Goal: Task Accomplishment & Management: Manage account settings

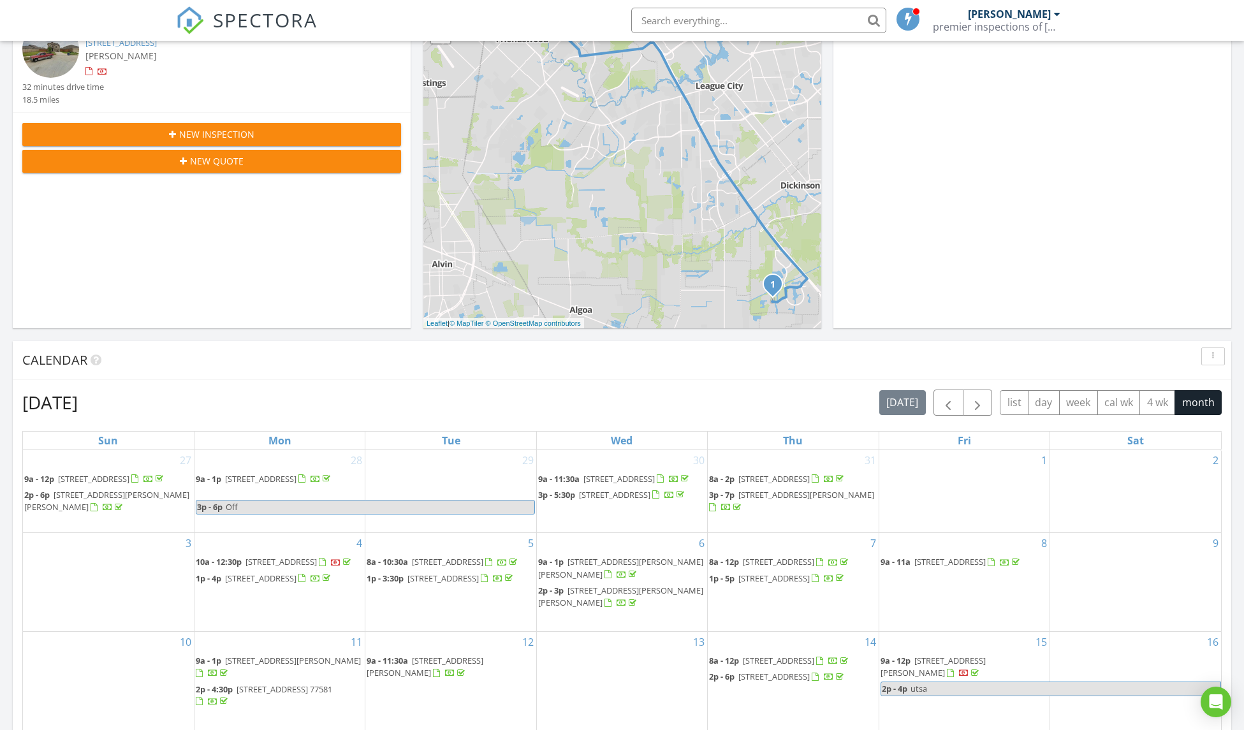
scroll to position [535, 0]
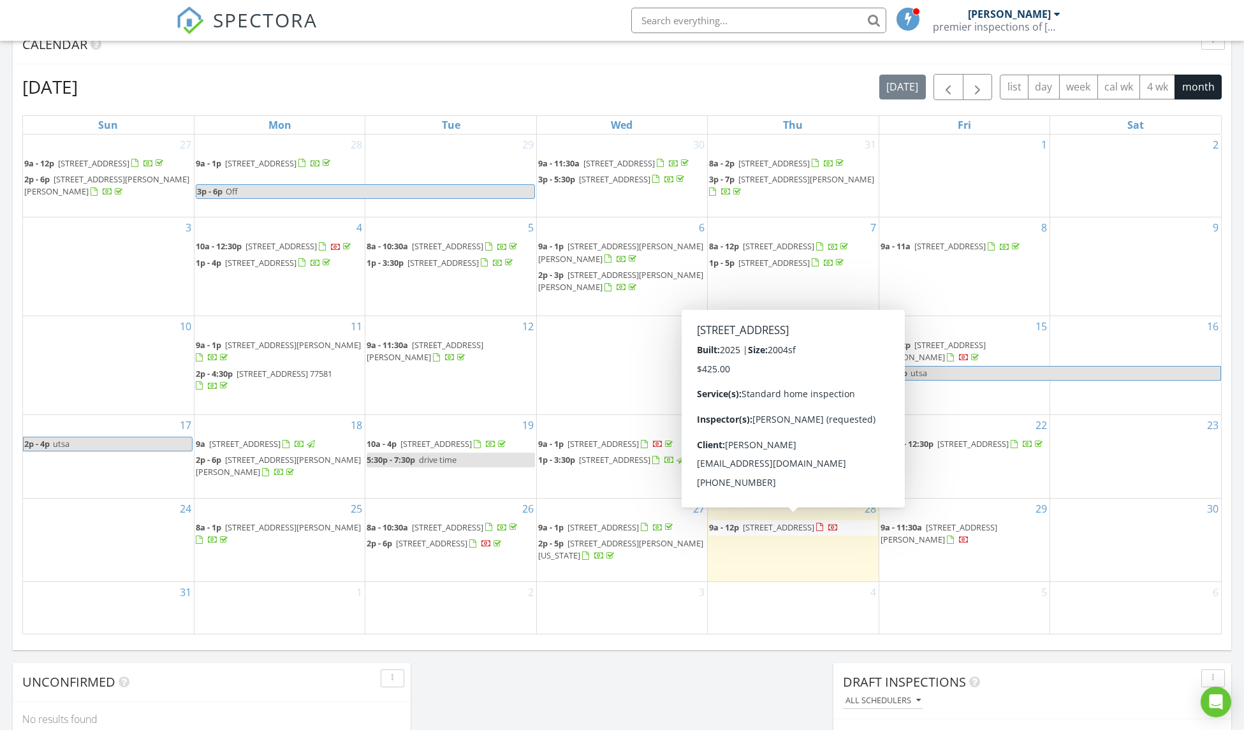
click at [797, 524] on span "2711 Lantana Breeze Dr, La Marque 77568" at bounding box center [778, 526] width 71 height 11
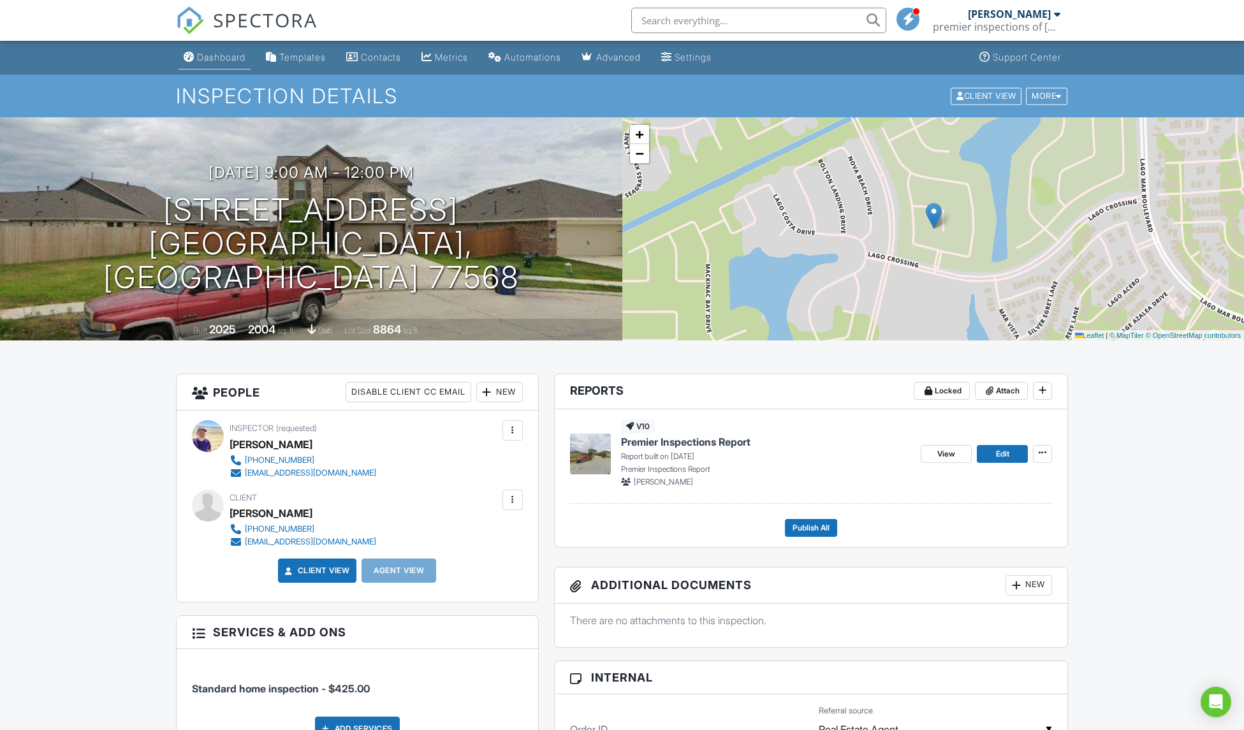
click at [229, 58] on div "Dashboard" at bounding box center [221, 57] width 48 height 11
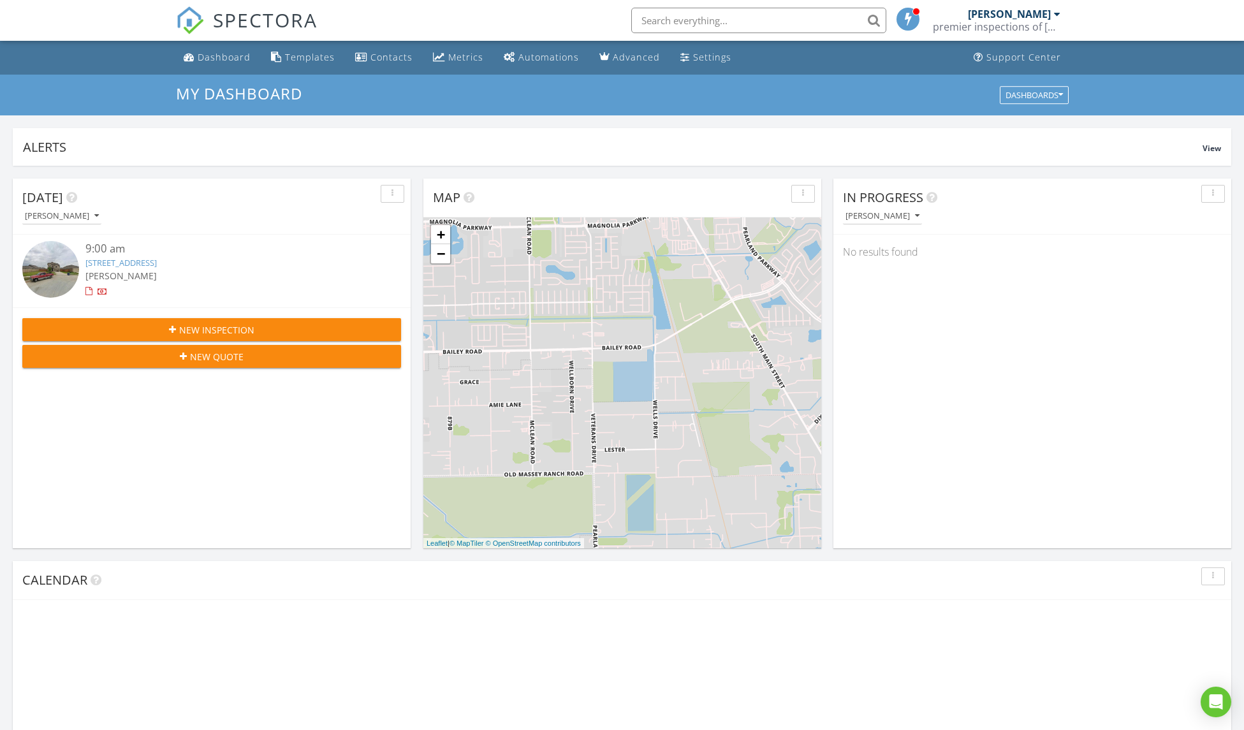
scroll to position [1180, 1263]
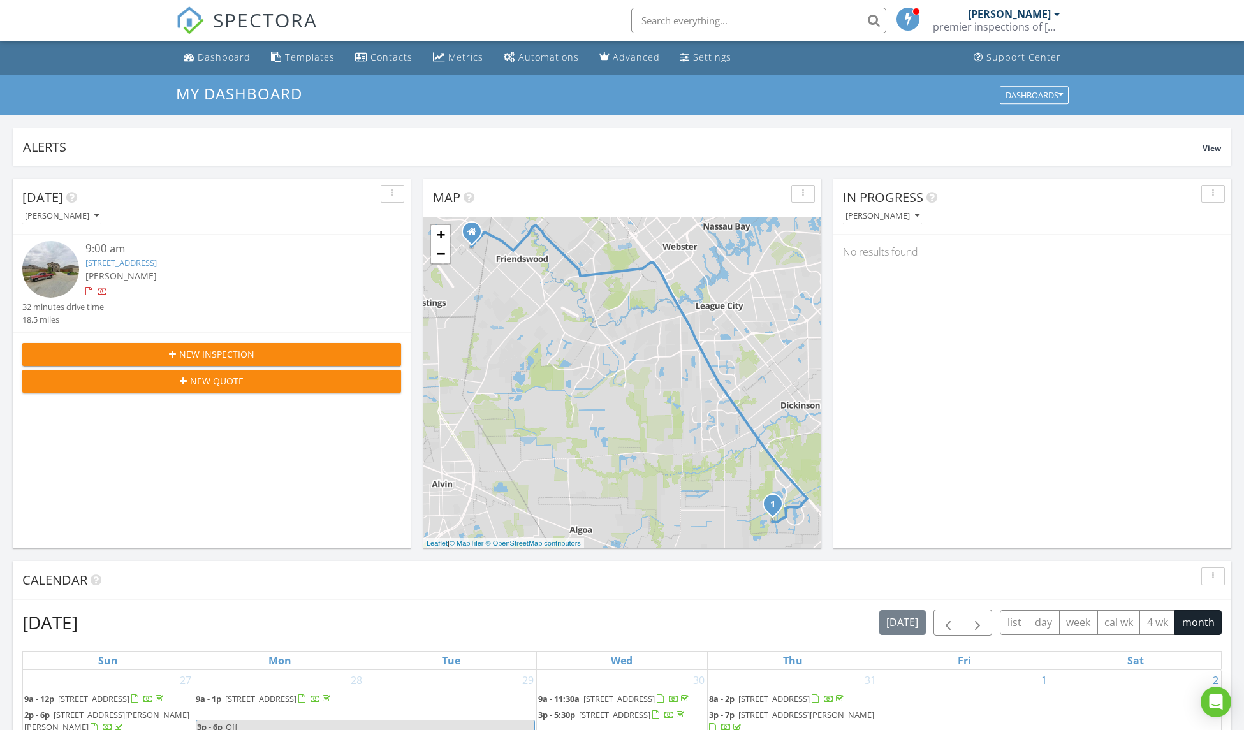
click at [390, 23] on div "SPECTORA Derek Stout premier inspections of texas Role: Inspector Dashboard New…" at bounding box center [622, 20] width 892 height 41
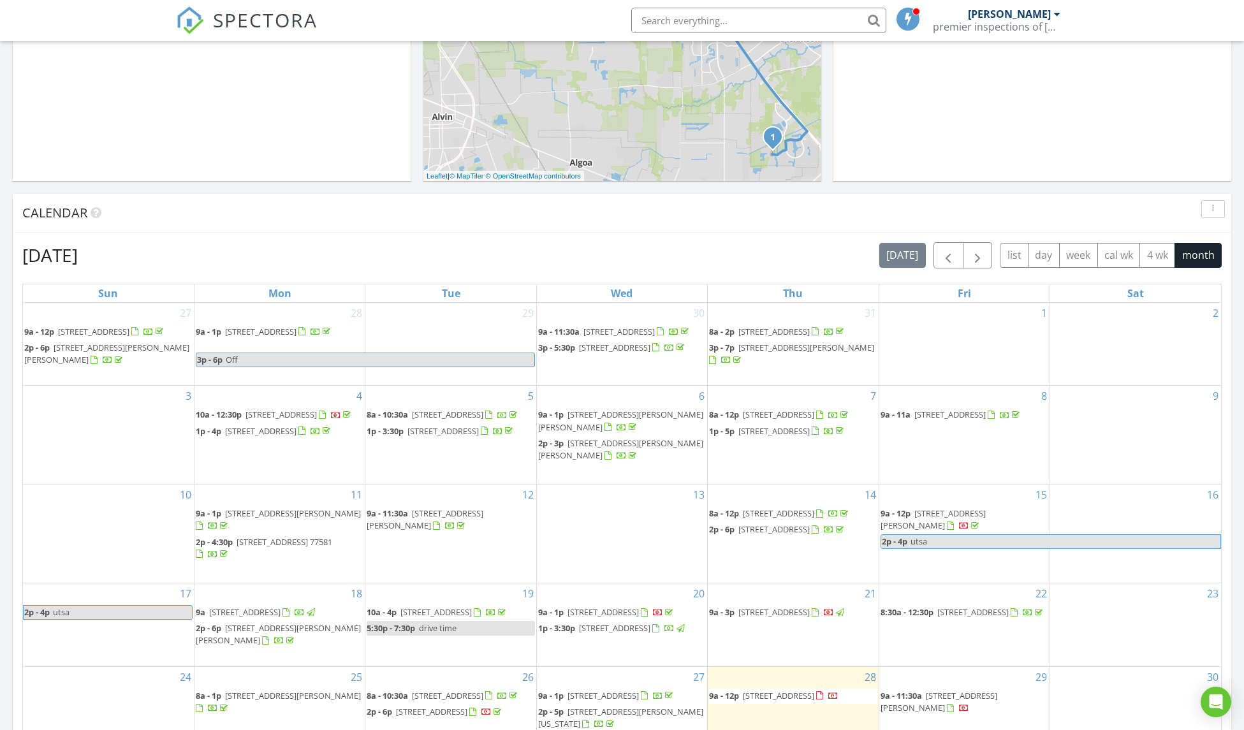
scroll to position [474, 0]
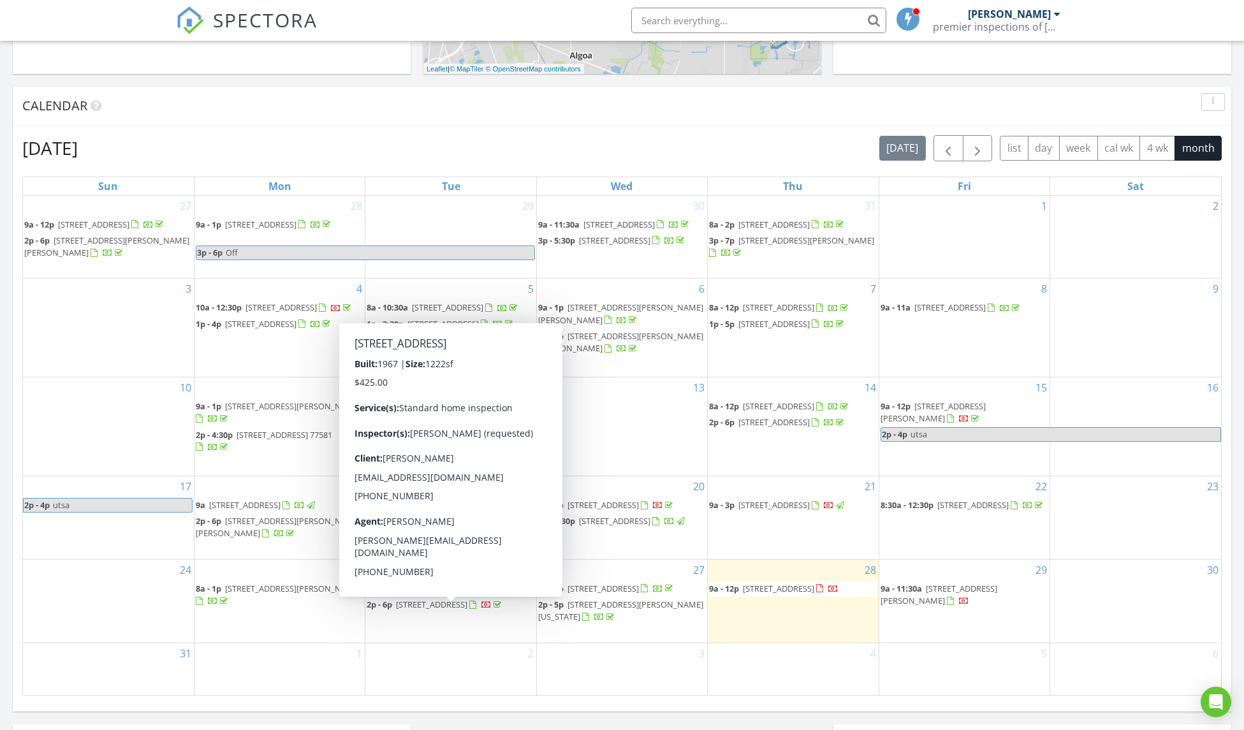
click at [423, 610] on span "305 Cherry Creek Rd, Dayton 77535" at bounding box center [431, 604] width 71 height 11
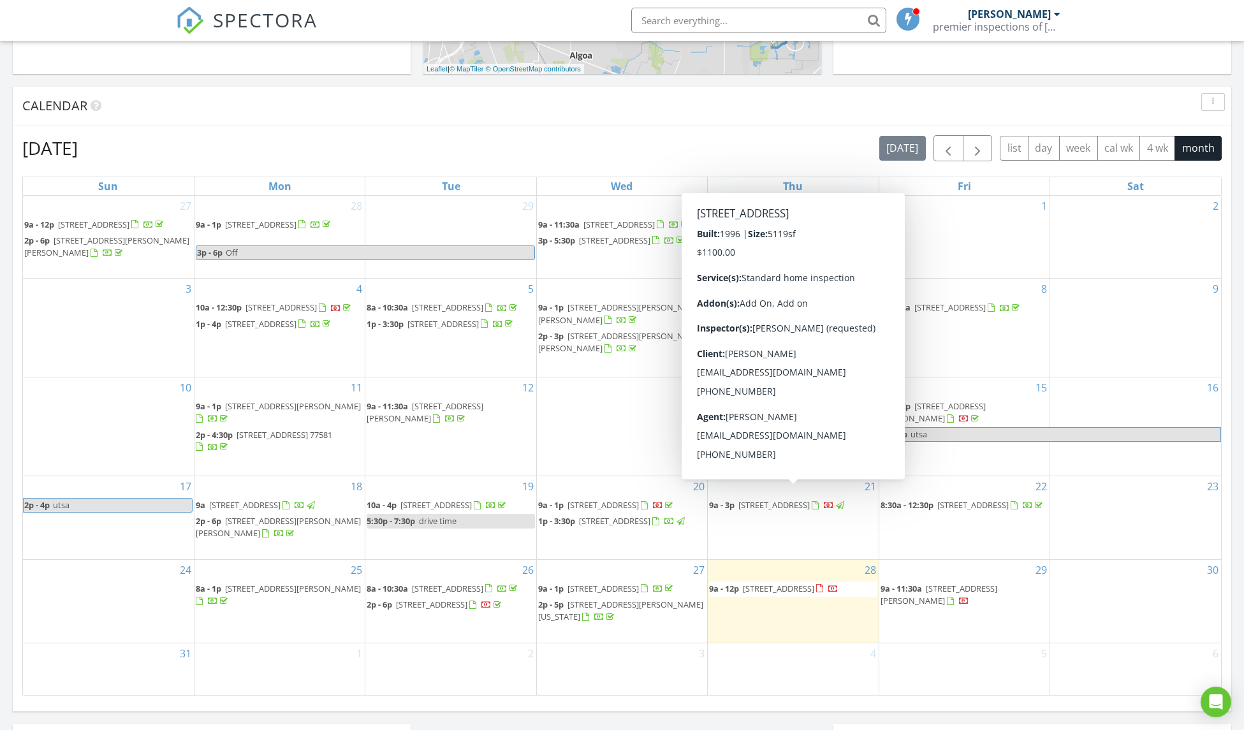
click at [808, 499] on span "3719 Fall Grove Ct, Houston 77059" at bounding box center [773, 504] width 71 height 11
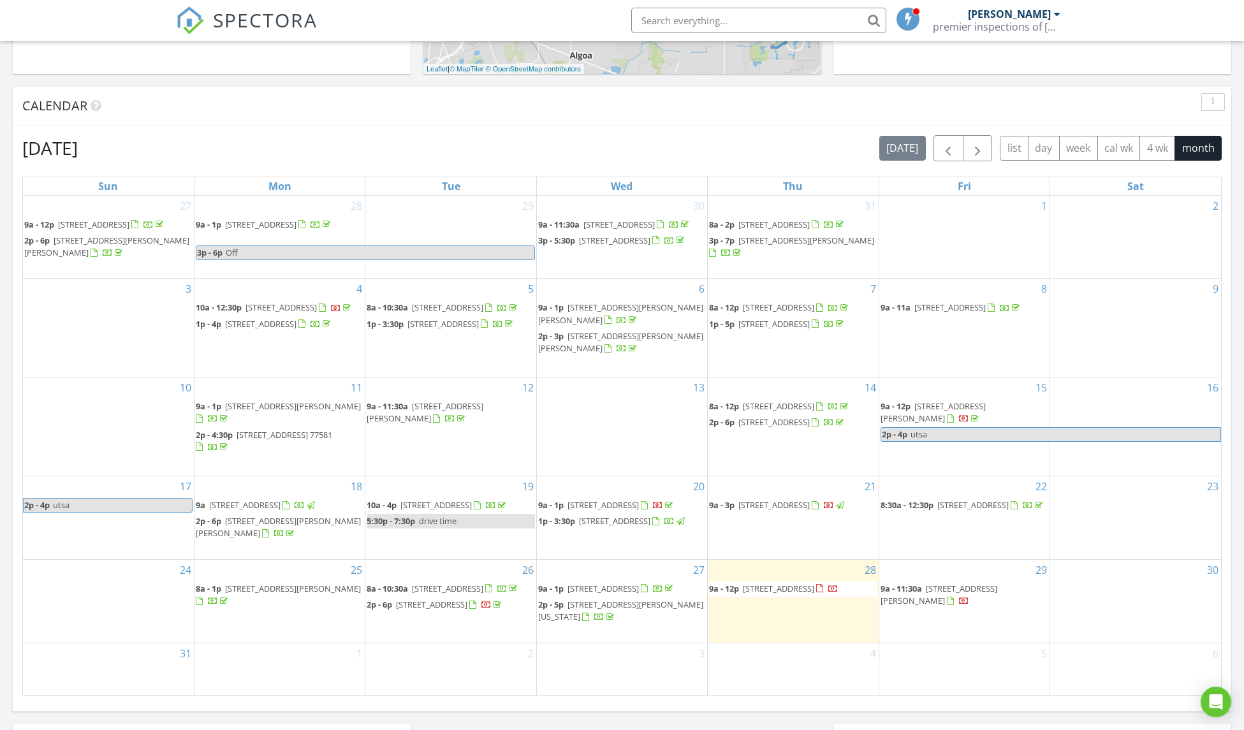
click at [944, 405] on span "2115 Sanders Brook Dr, Baytown 77521" at bounding box center [932, 412] width 105 height 24
click at [280, 313] on span "333 County Rd 6324, Dayton 77535" at bounding box center [280, 307] width 71 height 11
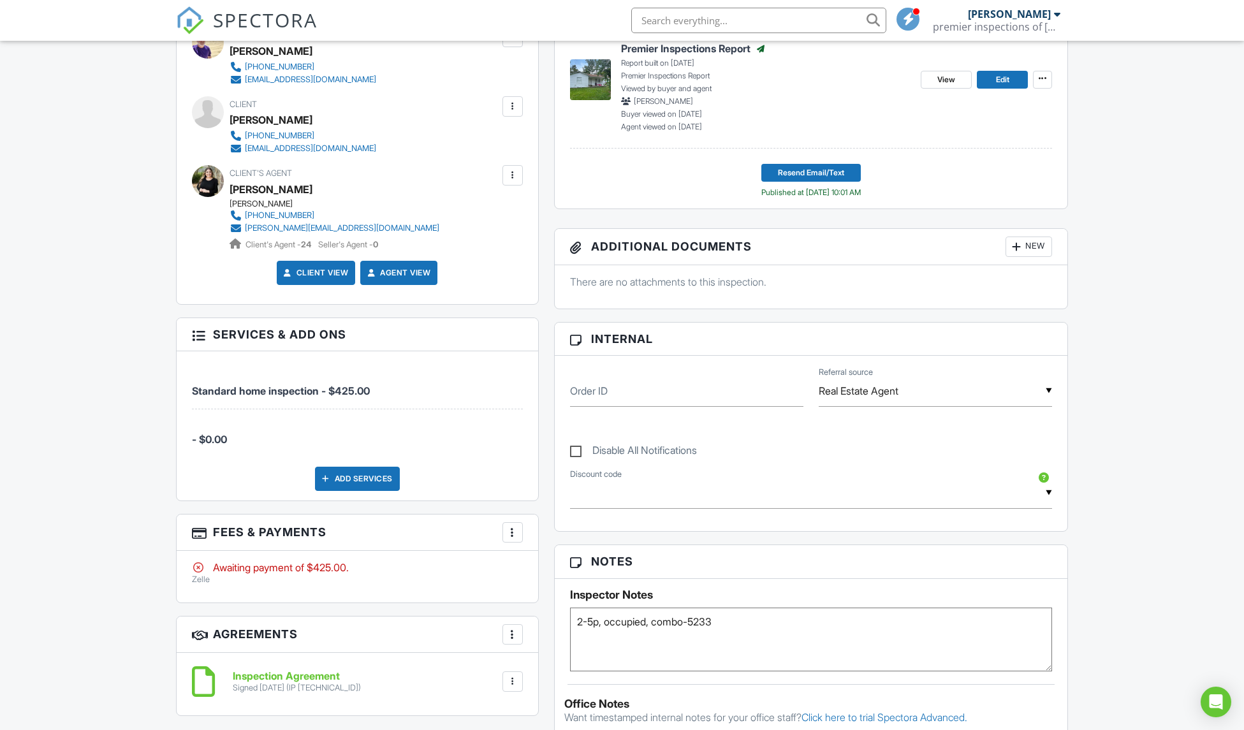
scroll to position [393, 0]
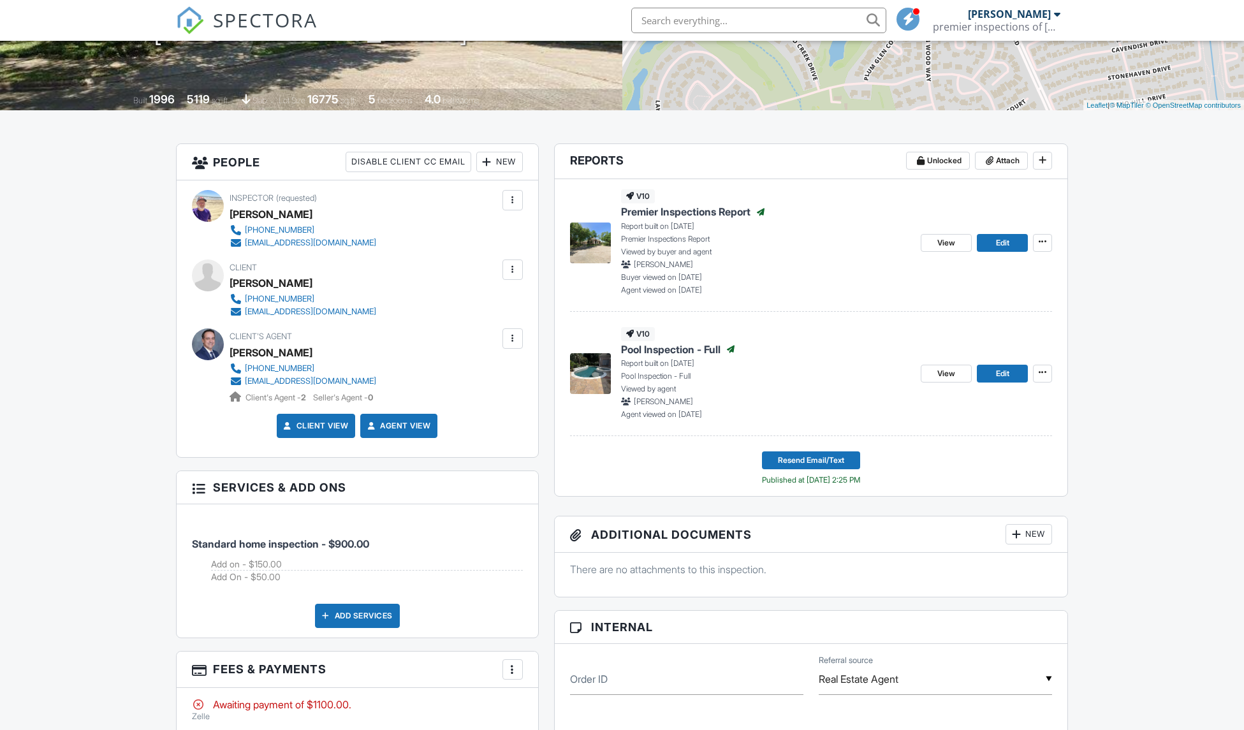
scroll to position [579, 0]
